Goal: Information Seeking & Learning: Learn about a topic

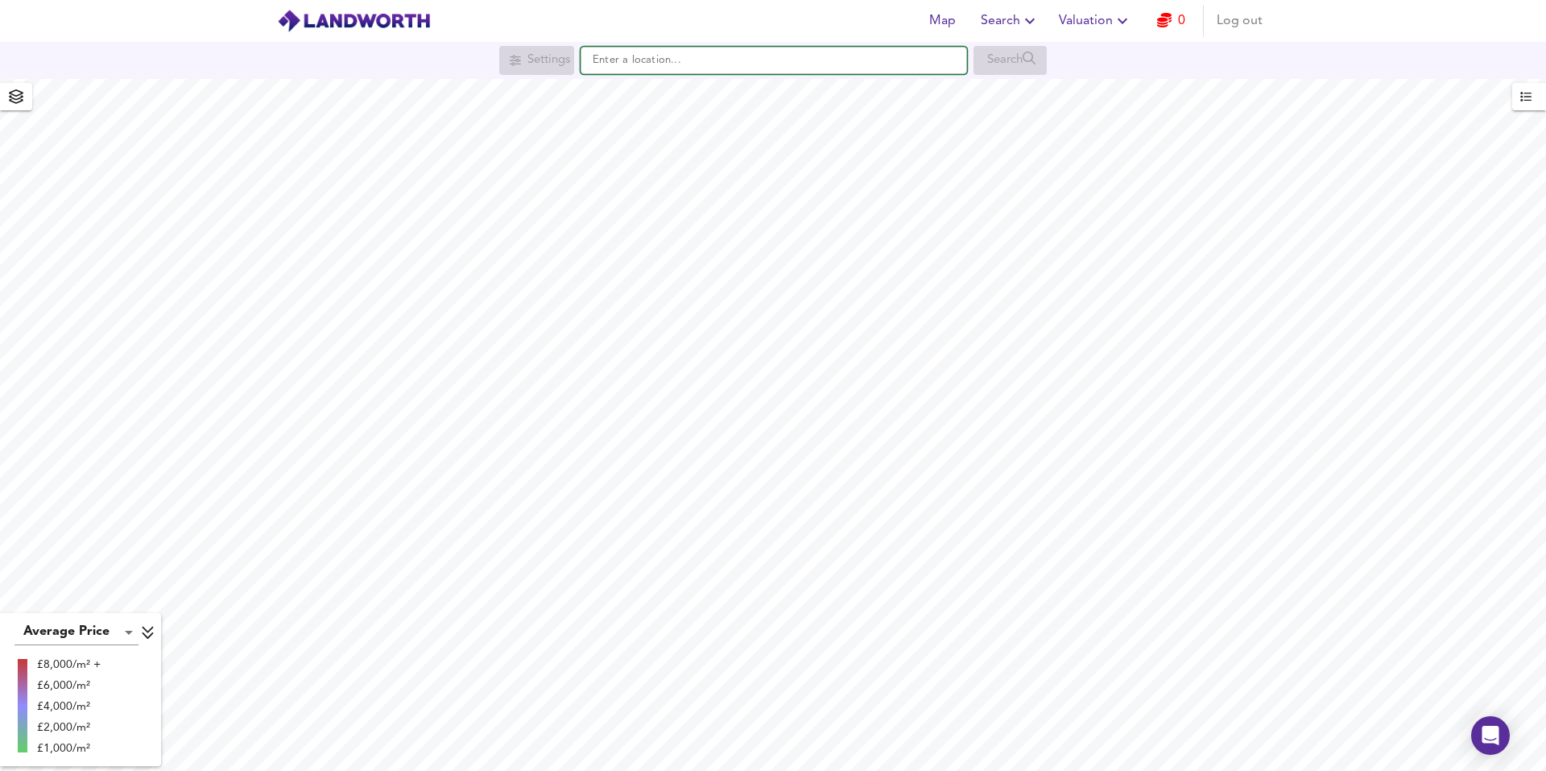
click at [666, 59] on input "text" at bounding box center [774, 60] width 387 height 27
paste input "SW16 6SJ"
click at [699, 95] on small "[GEOGRAPHIC_DATA], [GEOGRAPHIC_DATA]" at bounding box center [766, 93] width 195 height 10
type input "[STREET_ADDRESS]"
checkbox input "false"
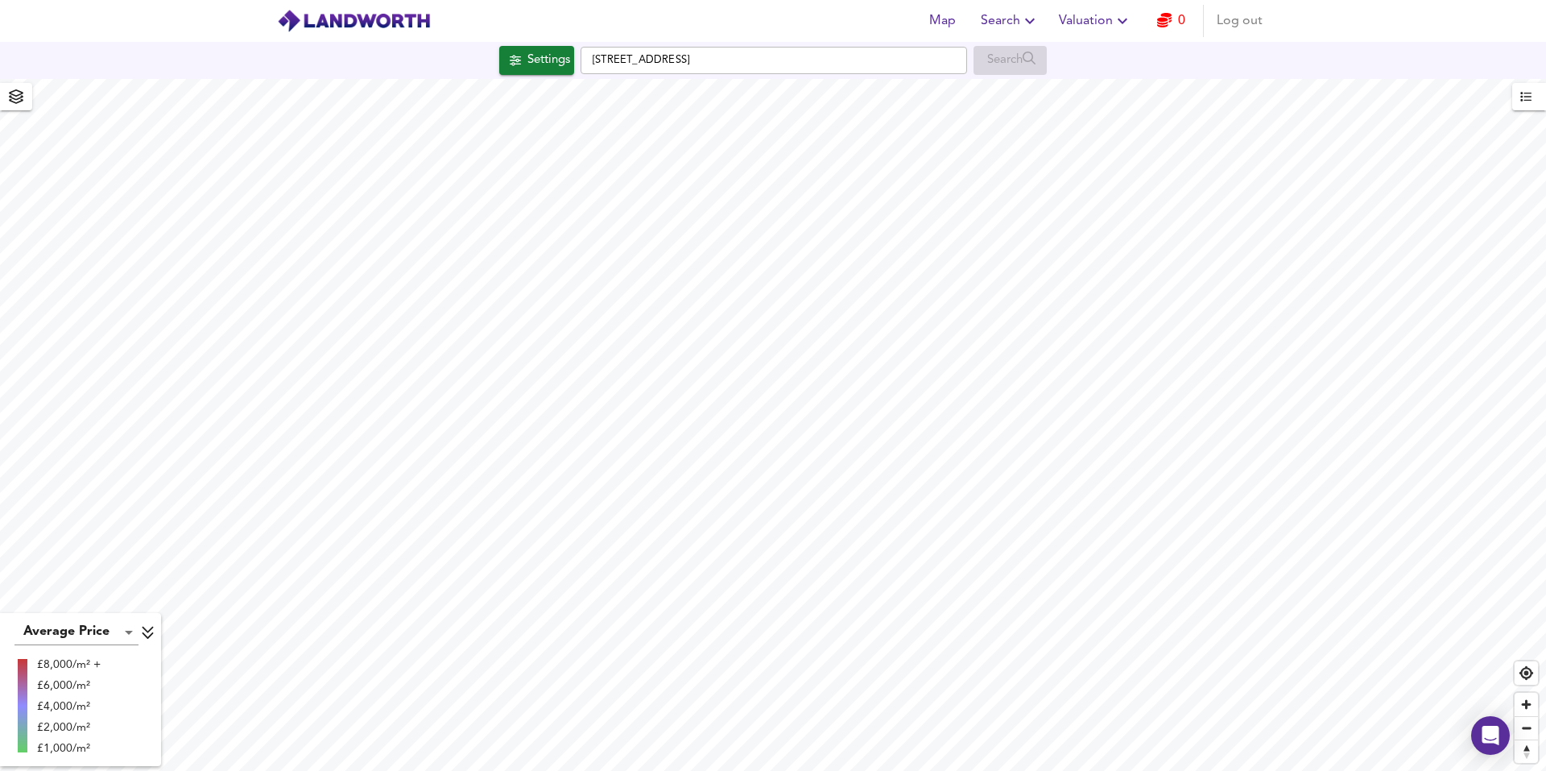
checkbox input "true"
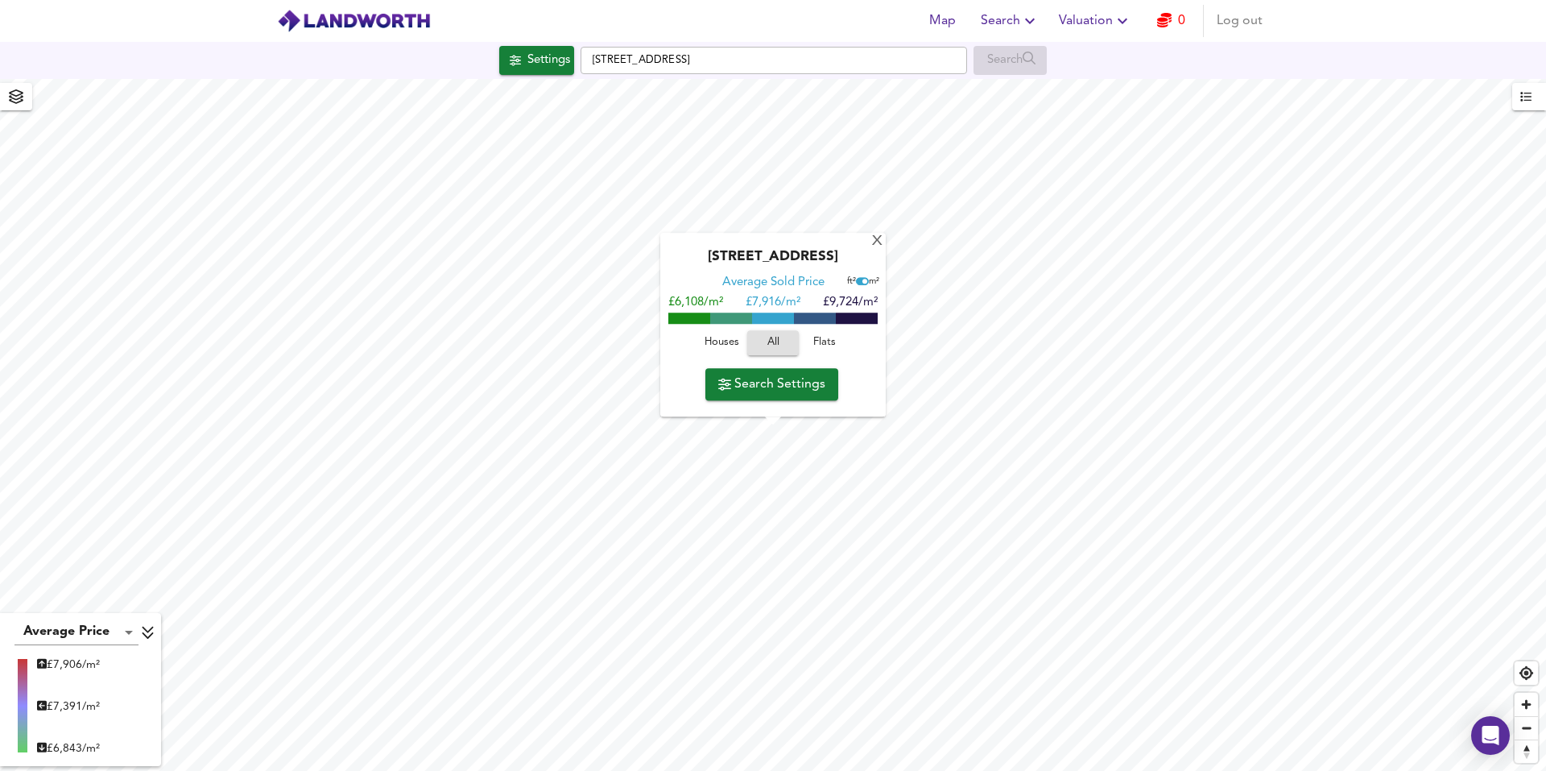
click at [722, 339] on span "Houses" at bounding box center [721, 343] width 43 height 19
drag, startPoint x: 821, startPoint y: 297, endPoint x: 873, endPoint y: 300, distance: 52.4
click at [873, 300] on span "£10,196/m²" at bounding box center [847, 303] width 61 height 12
